Goal: Information Seeking & Learning: Find specific page/section

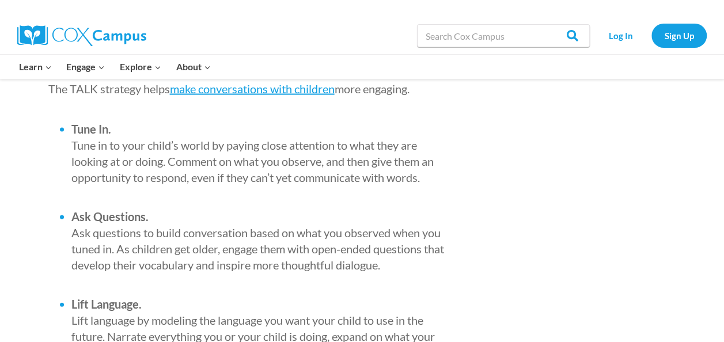
scroll to position [815, 0]
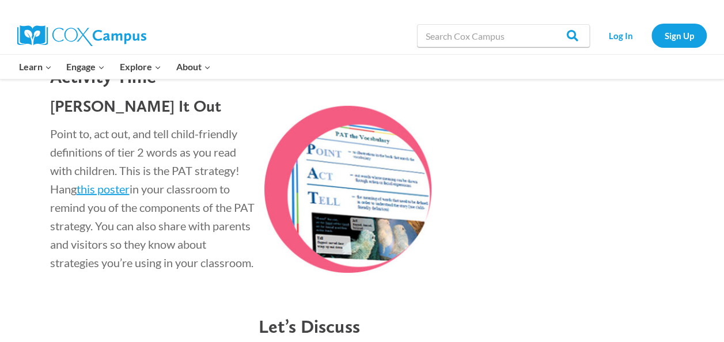
scroll to position [1566, 0]
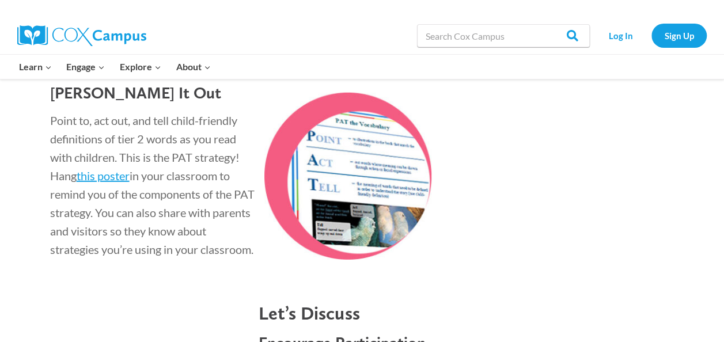
click at [377, 174] on img at bounding box center [345, 176] width 173 height 167
click at [120, 181] on link "this poster" at bounding box center [103, 176] width 53 height 14
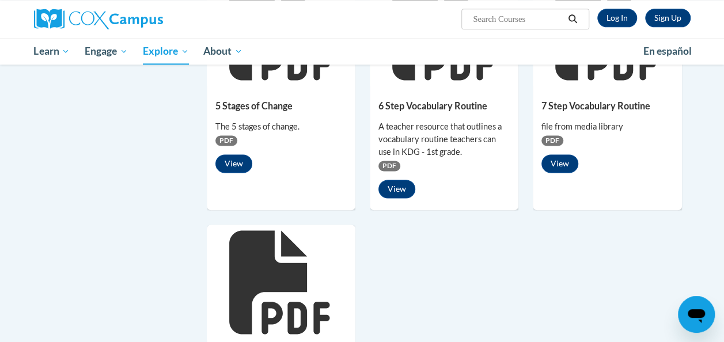
scroll to position [875, 0]
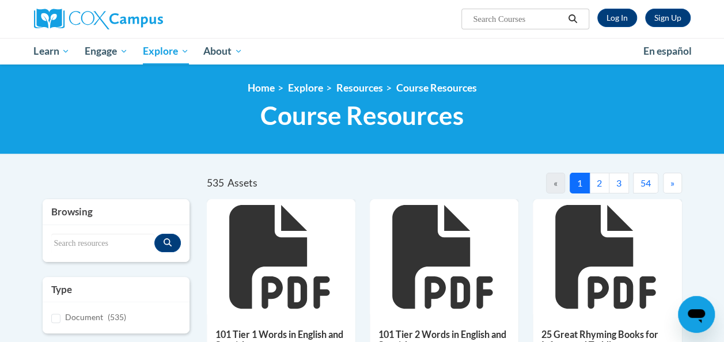
scroll to position [23, 0]
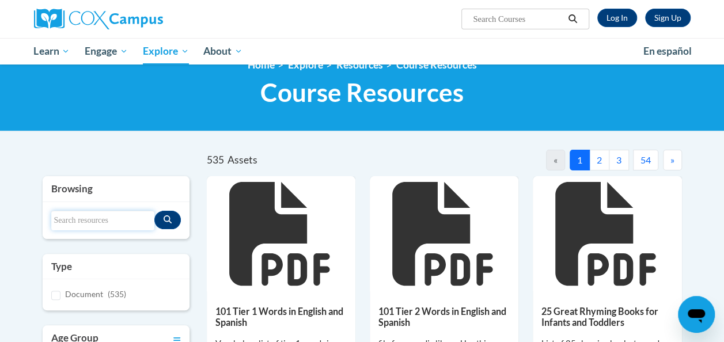
click at [104, 222] on input "Search resources" at bounding box center [102, 221] width 103 height 20
type input "pat"
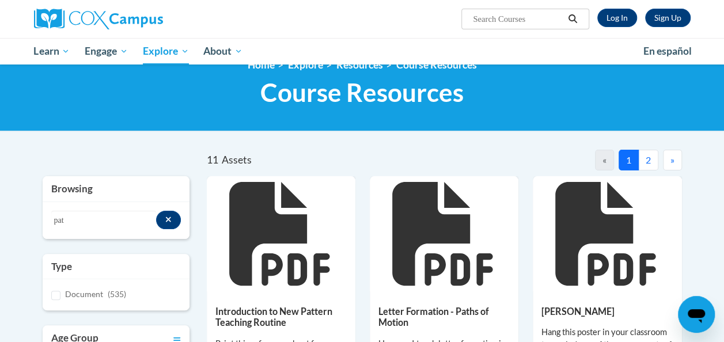
click at [591, 276] on icon at bounding box center [605, 234] width 100 height 104
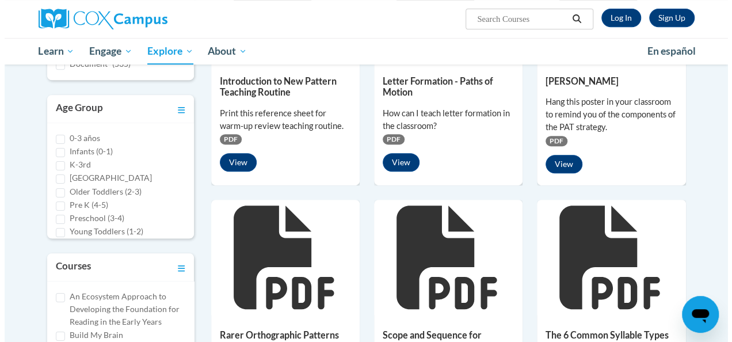
scroll to position [230, 0]
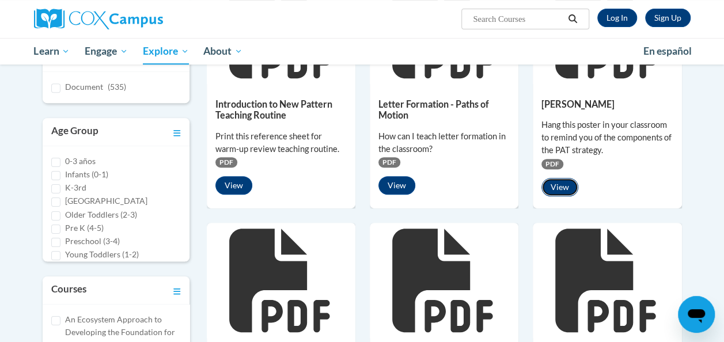
click at [561, 184] on button "View" at bounding box center [559, 187] width 37 height 18
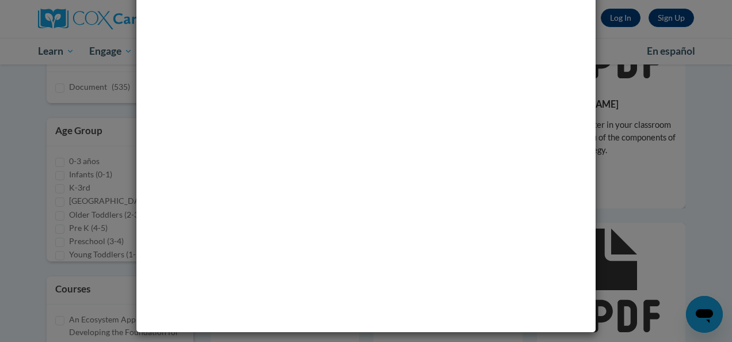
scroll to position [33, 0]
